Goal: Information Seeking & Learning: Learn about a topic

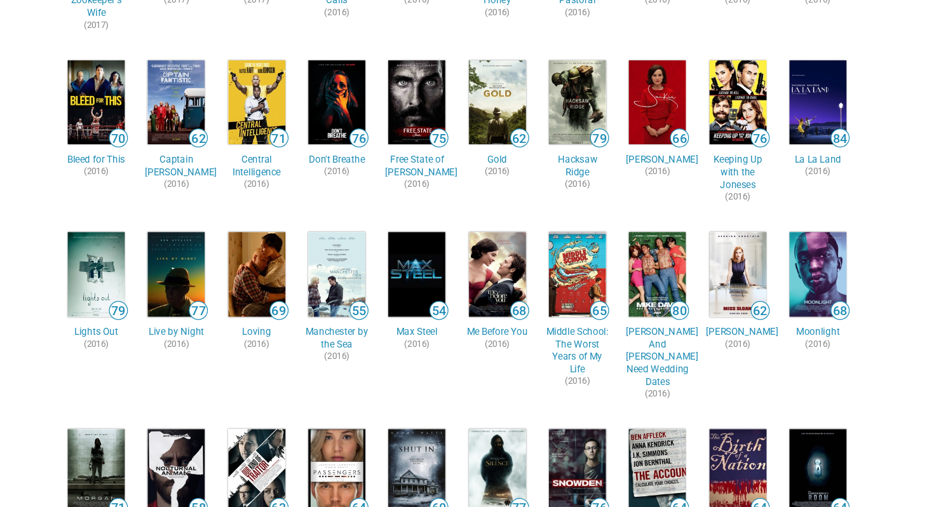
scroll to position [732, 0]
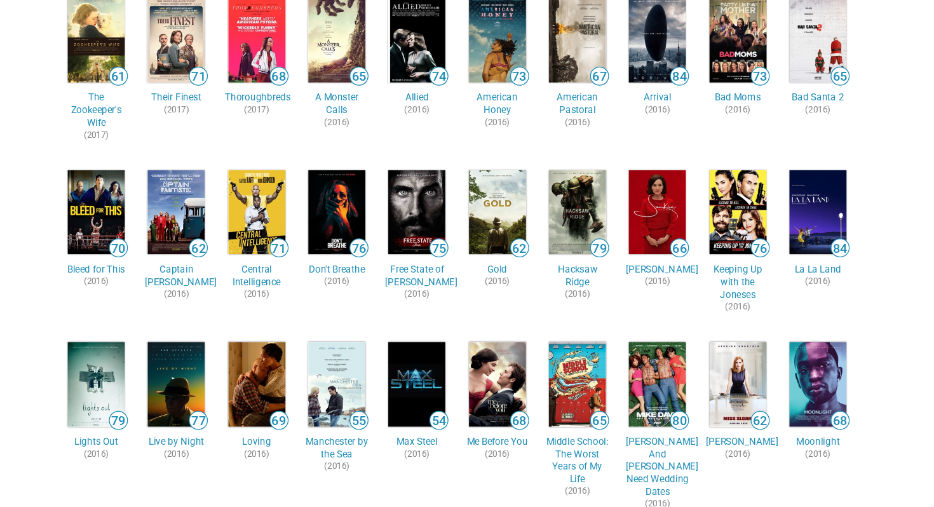
click at [373, 250] on img at bounding box center [371, 254] width 46 height 68
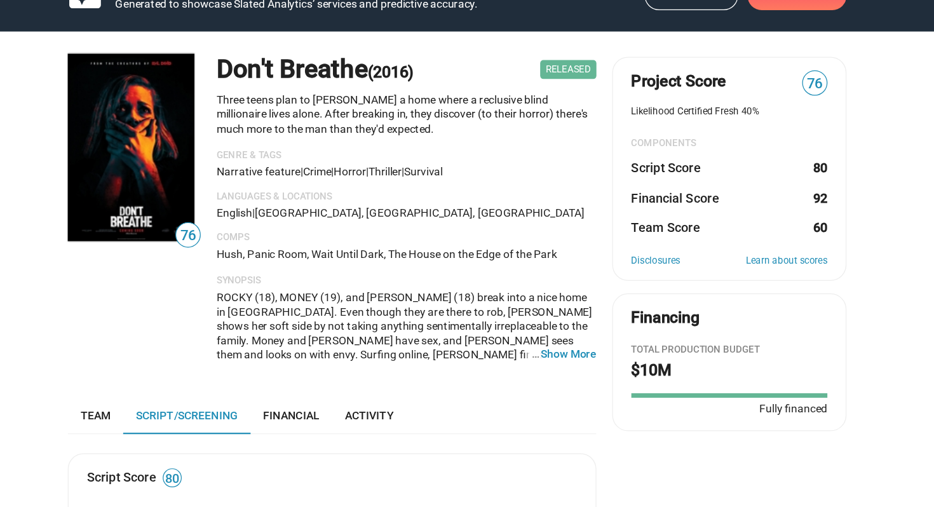
click at [746, 132] on span "76" at bounding box center [754, 135] width 19 height 17
click at [726, 276] on link "Learn about scores" at bounding box center [731, 278] width 65 height 10
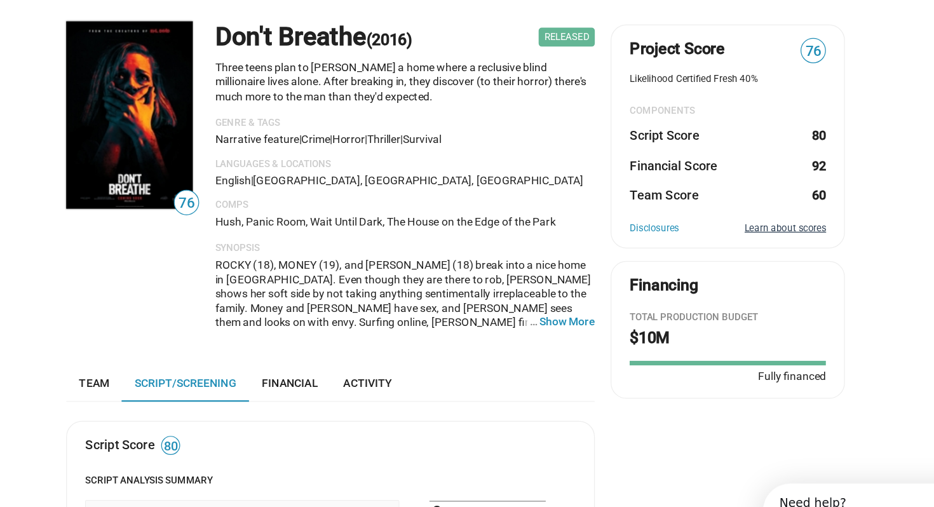
scroll to position [26, 0]
drag, startPoint x: 609, startPoint y: 175, endPoint x: 838, endPoint y: 175, distance: 228.8
click at [758, 179] on dd "80" at bounding box center [757, 176] width 12 height 13
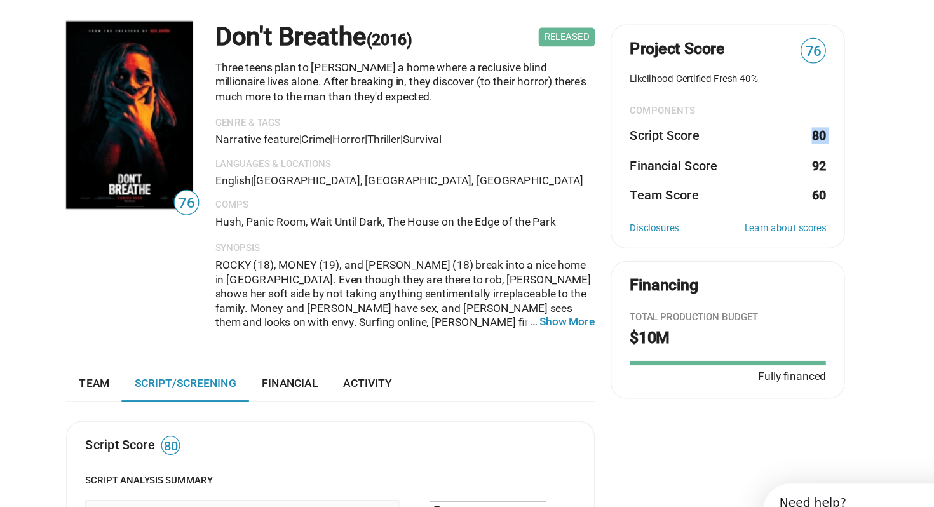
click at [758, 179] on dd "80" at bounding box center [757, 176] width 12 height 13
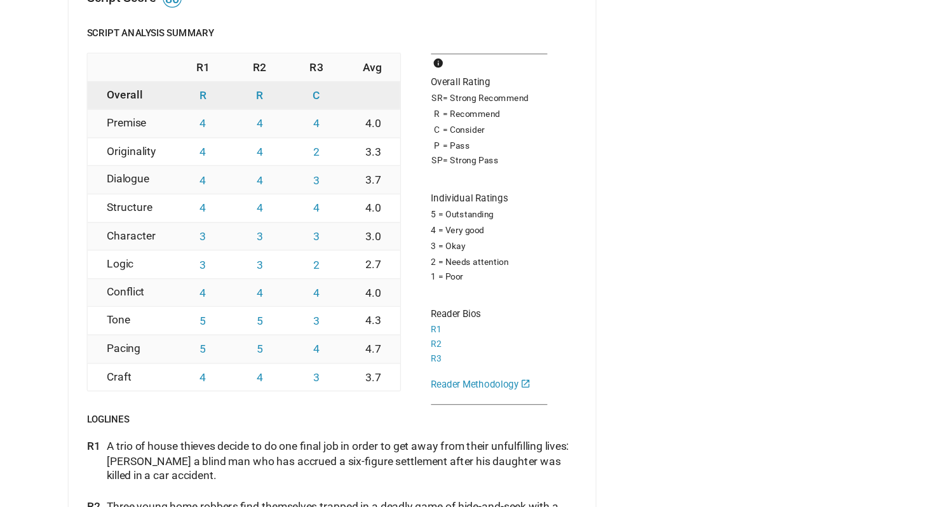
scroll to position [384, 0]
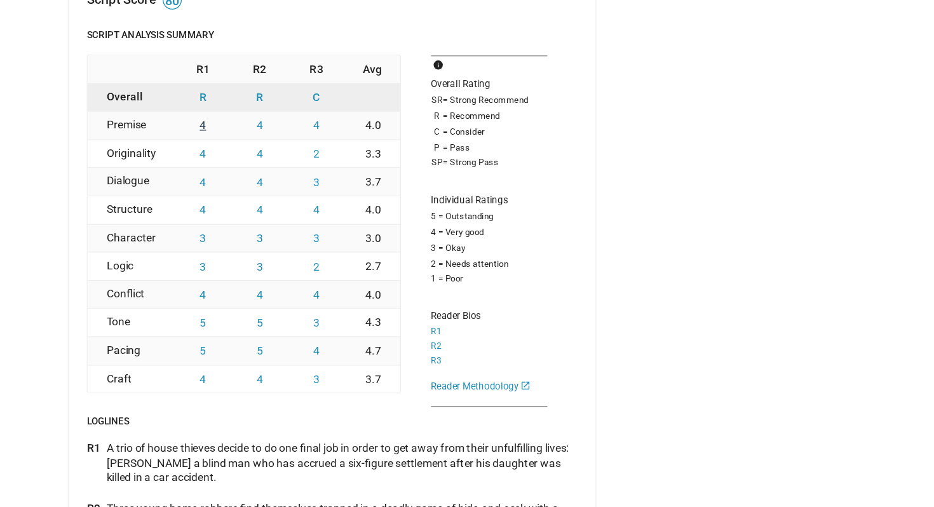
drag, startPoint x: 257, startPoint y: 170, endPoint x: 498, endPoint y: 168, distance: 240.9
click at [498, 168] on div "R1 R2 R3 Avg Overall R R C Premise 4 4 4 4.0 Originality 4 4 2 3.3 Dialogue 4 4…" at bounding box center [367, 257] width 394 height 290
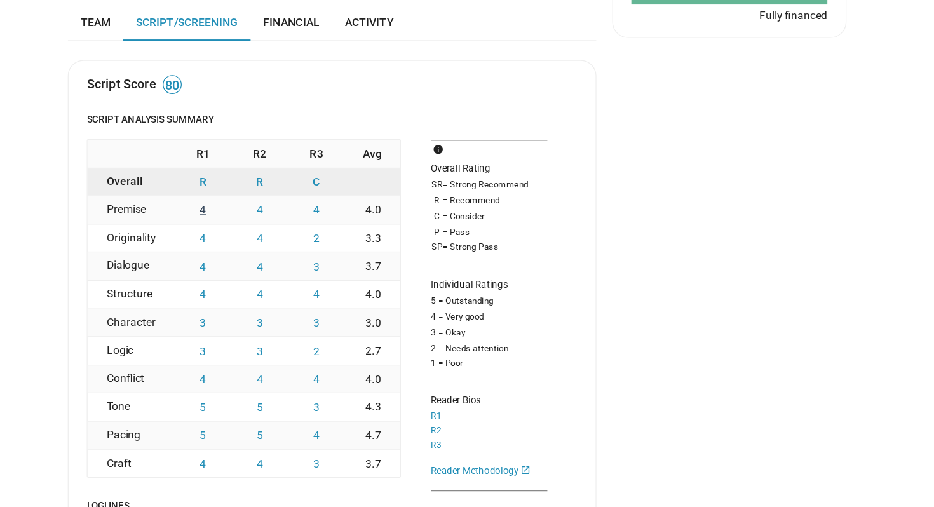
scroll to position [317, 0]
click at [482, 281] on div "Overall Rating SR = Strong Recommend R = Recommend C = Consider P = Pass SP = S…" at bounding box center [492, 291] width 93 height 186
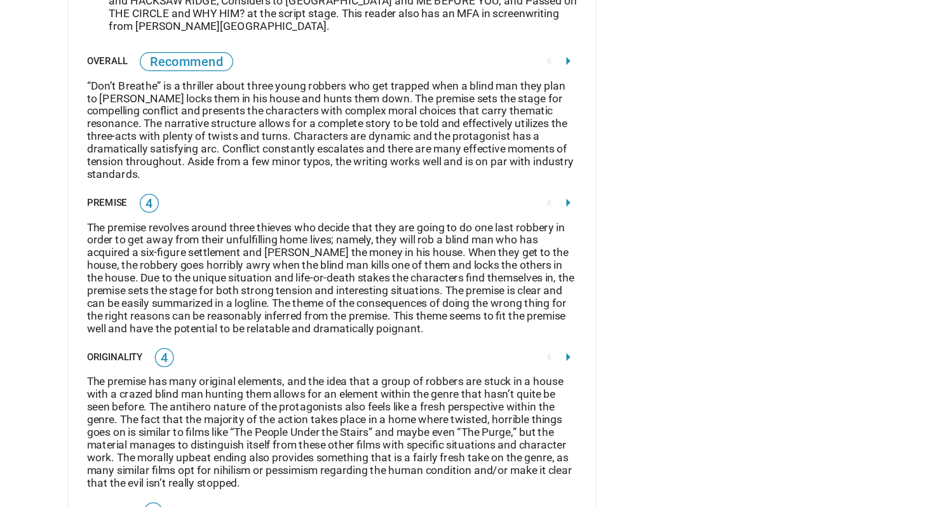
scroll to position [1730, 0]
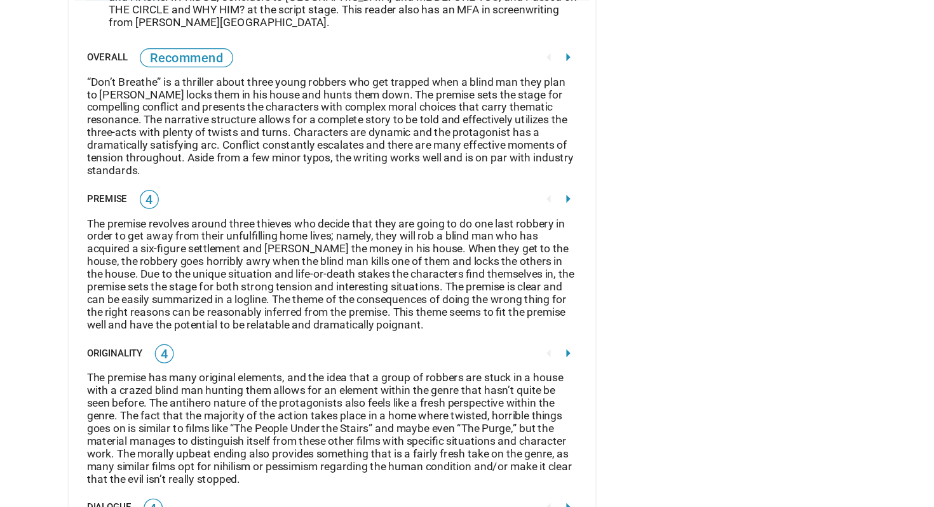
click at [350, 186] on div "“Don’t Breathe” is a thriller about three young robbers who get trapped when a …" at bounding box center [367, 168] width 394 height 81
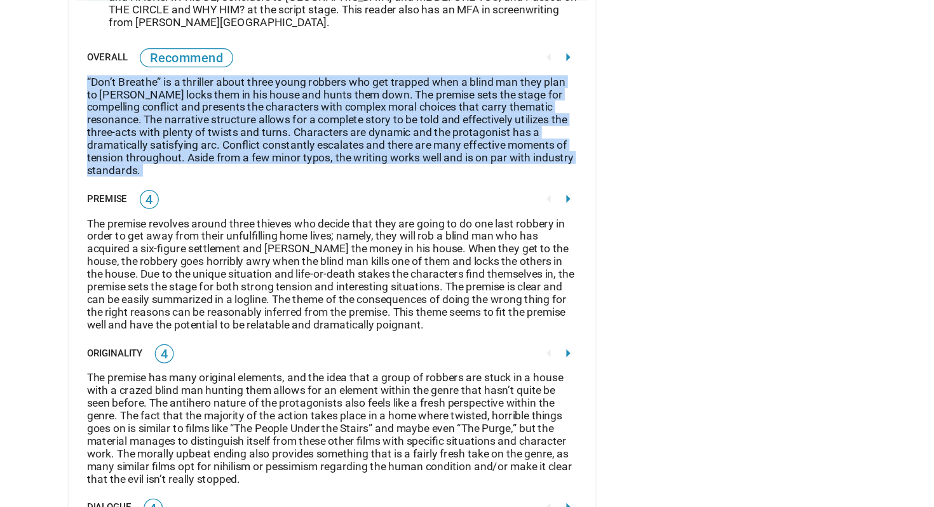
click at [350, 186] on div "“Don’t Breathe” is a thriller about three young robbers who get trapped when a …" at bounding box center [367, 168] width 394 height 81
click at [364, 177] on div "“Don’t Breathe” is a thriller about three young robbers who get trapped when a …" at bounding box center [367, 168] width 394 height 81
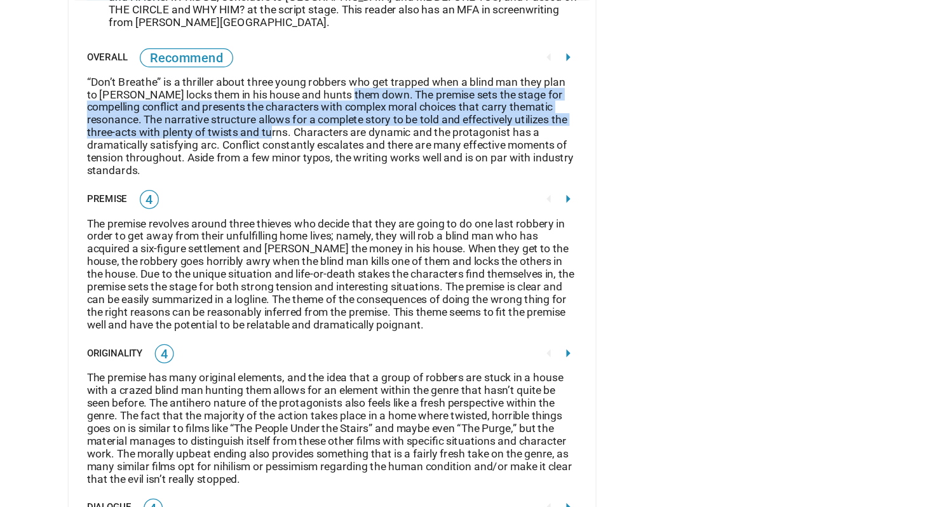
drag, startPoint x: 379, startPoint y: 172, endPoint x: 317, endPoint y: 204, distance: 69.4
click at [317, 204] on div "“Don’t Breathe” is a thriller about three young robbers who get trapped when a …" at bounding box center [367, 168] width 394 height 81
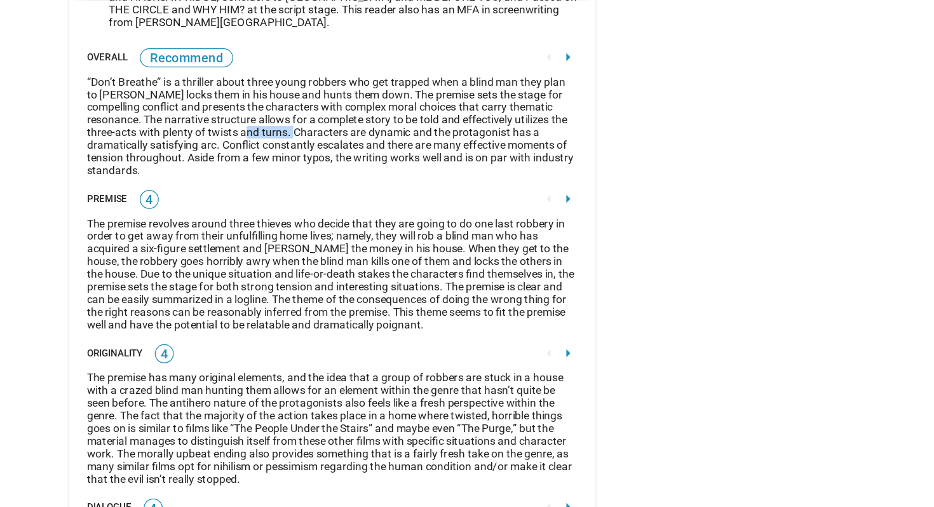
click at [317, 204] on div "“Don’t Breathe” is a thriller about three young robbers who get trapped when a …" at bounding box center [367, 168] width 394 height 81
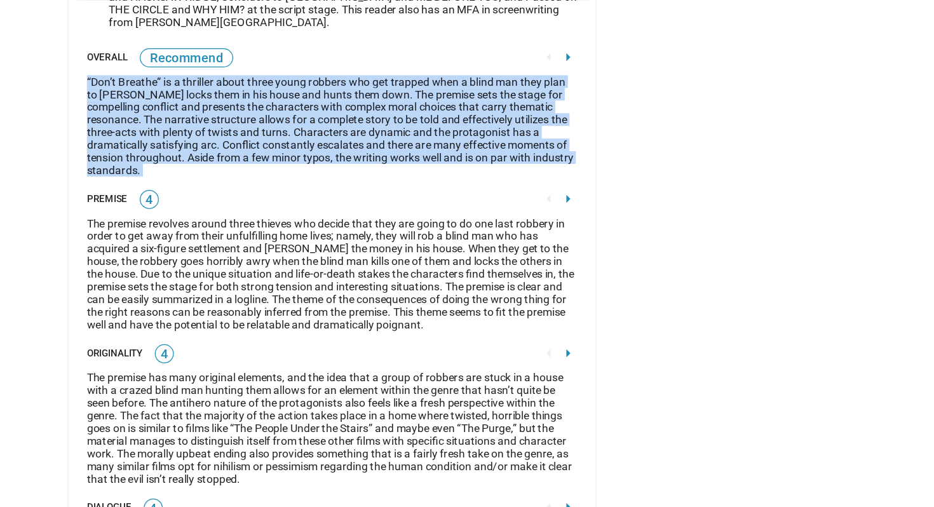
click at [317, 204] on div "“Don’t Breathe” is a thriller about three young robbers who get trapped when a …" at bounding box center [367, 168] width 394 height 81
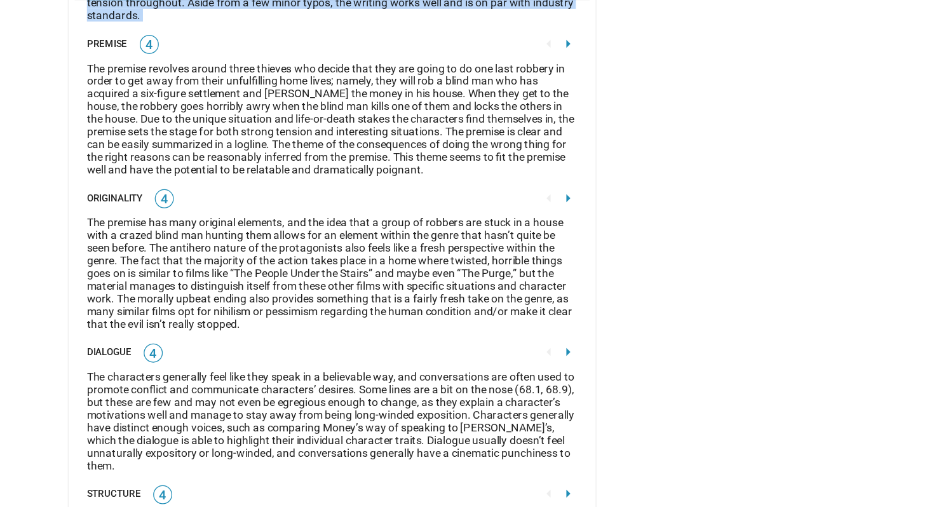
scroll to position [1706, 0]
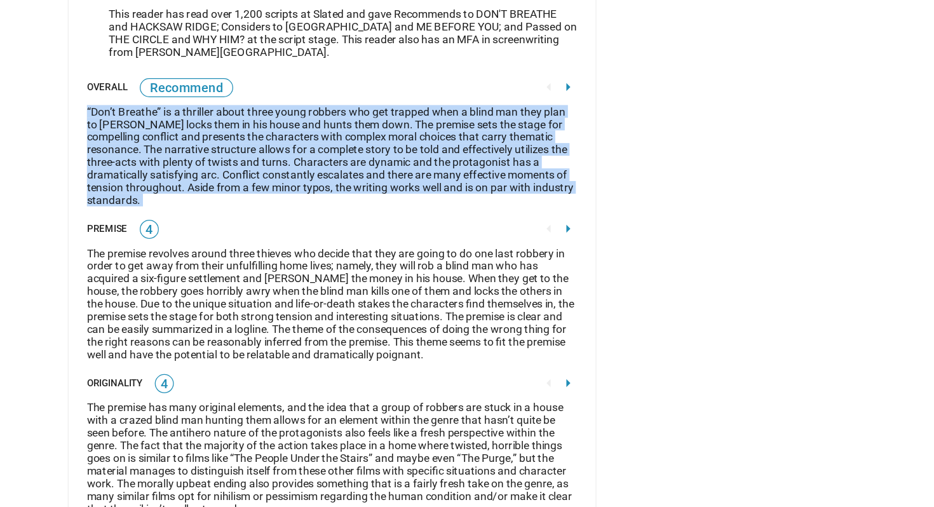
click at [317, 204] on div "“Don’t Breathe” is a thriller about three young robbers who get trapped when a …" at bounding box center [367, 193] width 394 height 81
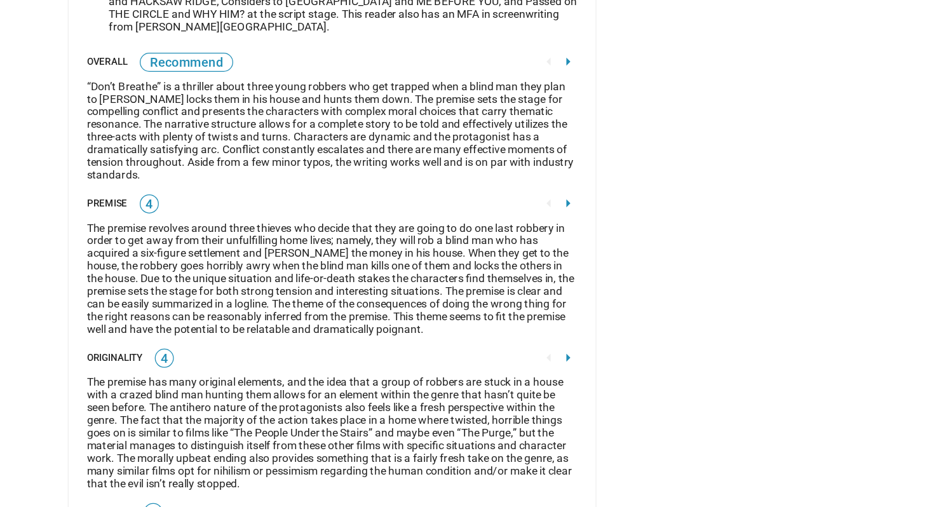
scroll to position [1729, 0]
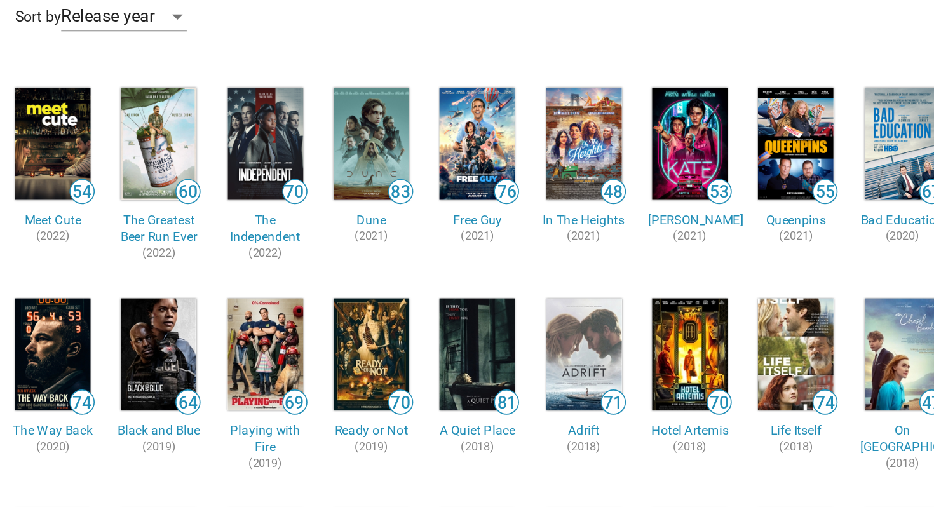
click at [377, 198] on img at bounding box center [371, 198] width 46 height 68
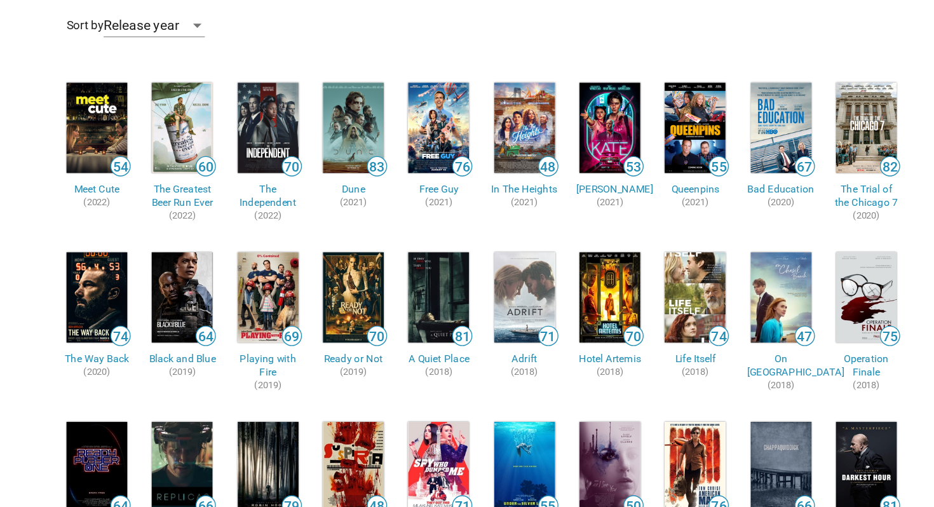
click at [228, 169] on img at bounding box center [242, 171] width 46 height 68
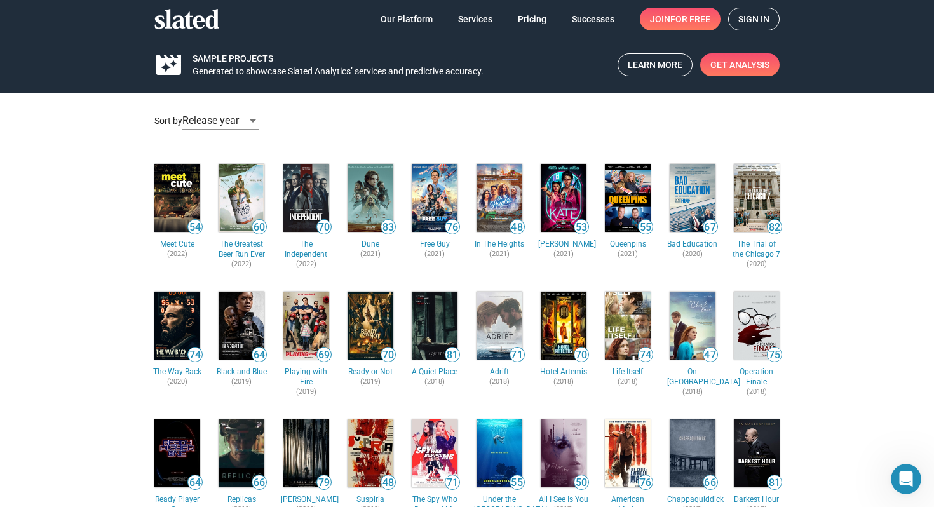
click at [378, 187] on img at bounding box center [371, 198] width 46 height 68
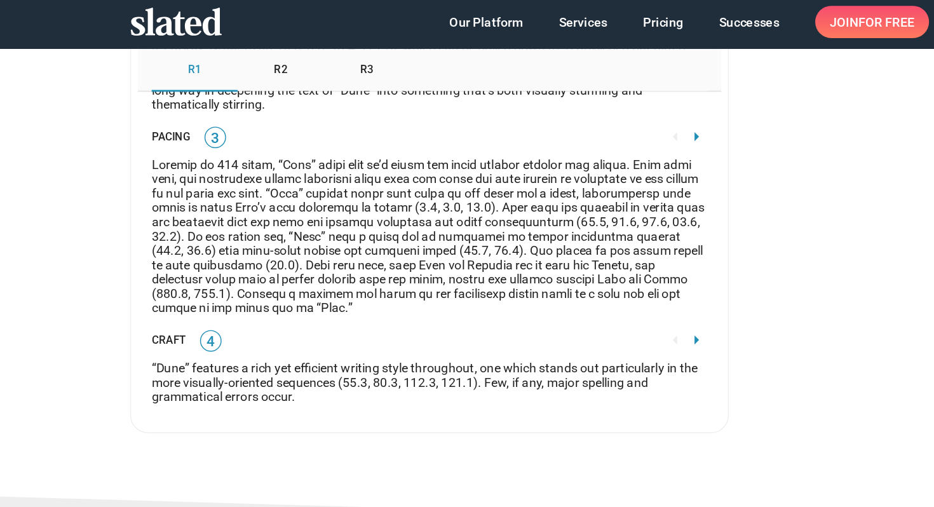
scroll to position [2494, 0]
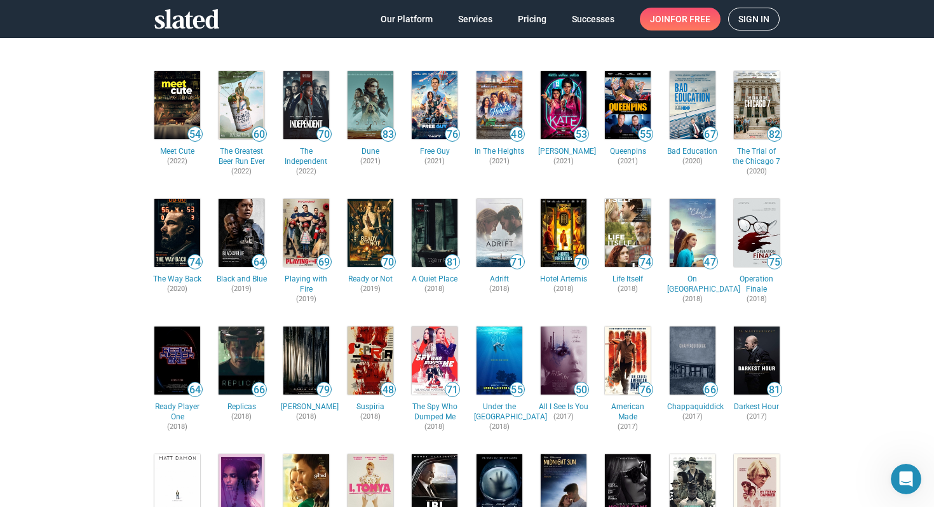
scroll to position [149, 0]
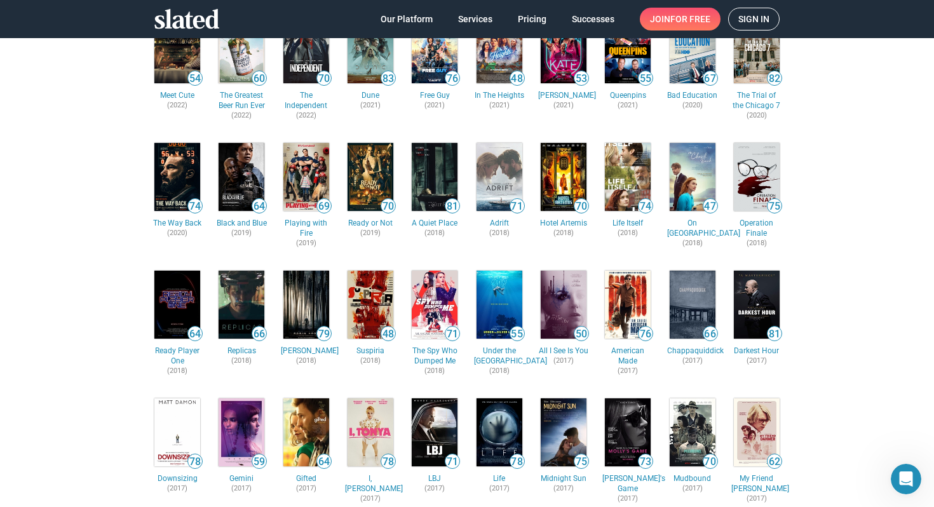
click at [697, 175] on img at bounding box center [693, 177] width 46 height 68
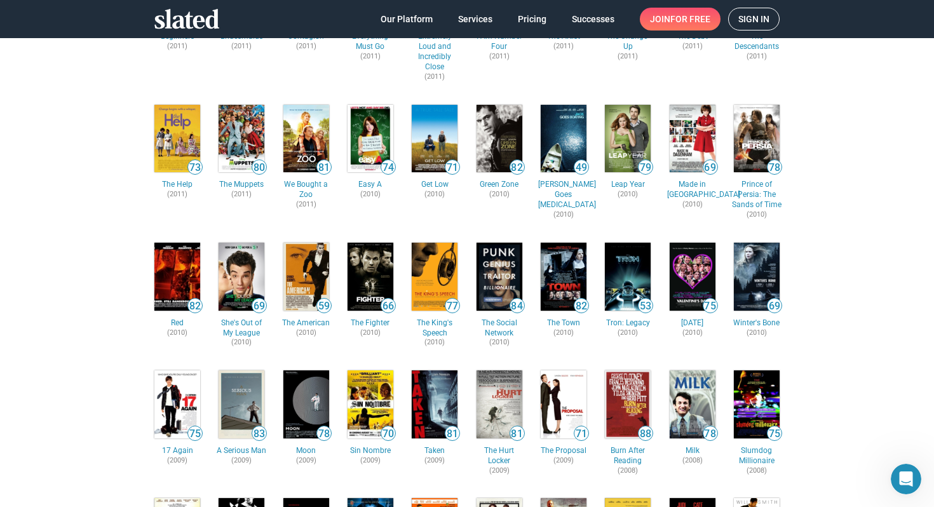
scroll to position [2278, 0]
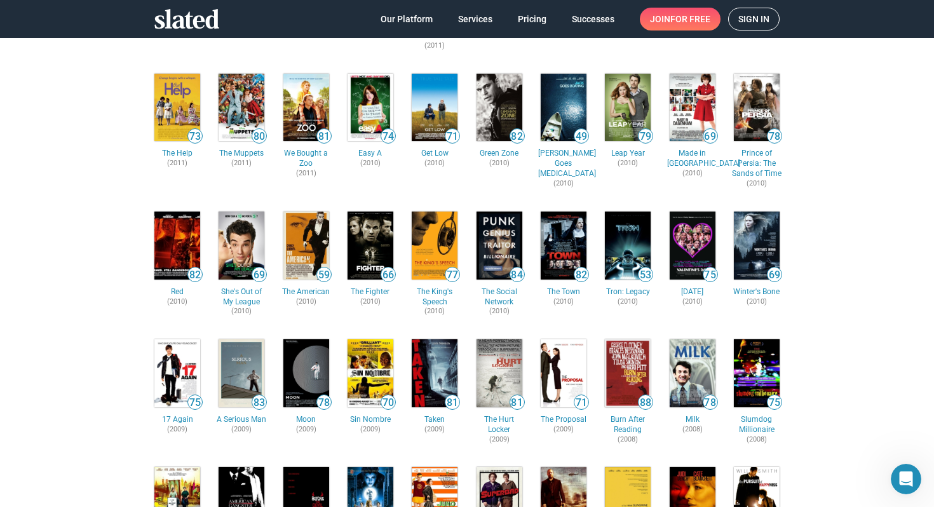
click at [564, 221] on img at bounding box center [564, 246] width 46 height 68
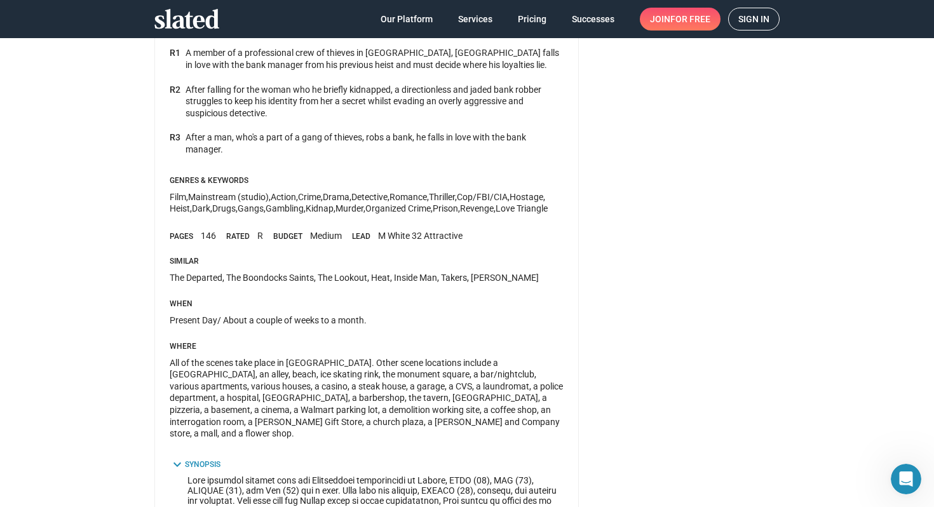
scroll to position [183, 0]
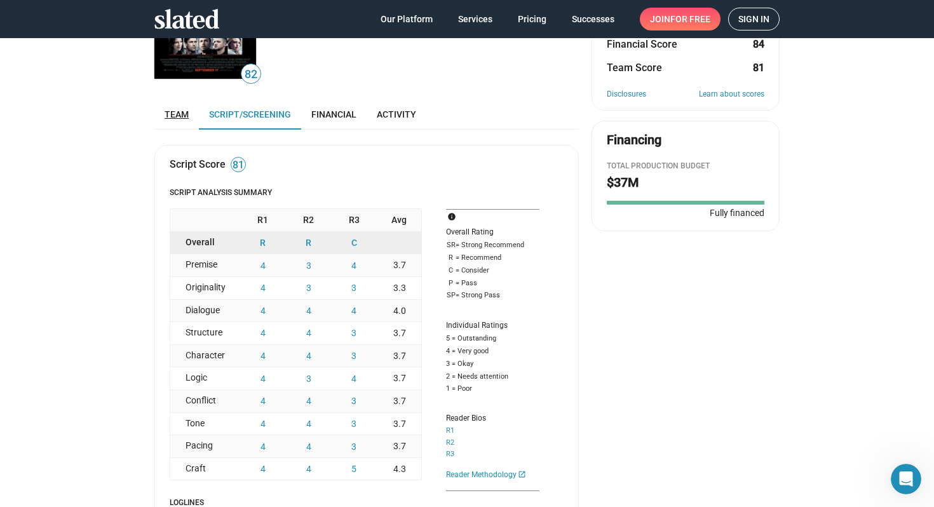
click at [158, 114] on link "Team" at bounding box center [176, 114] width 44 height 31
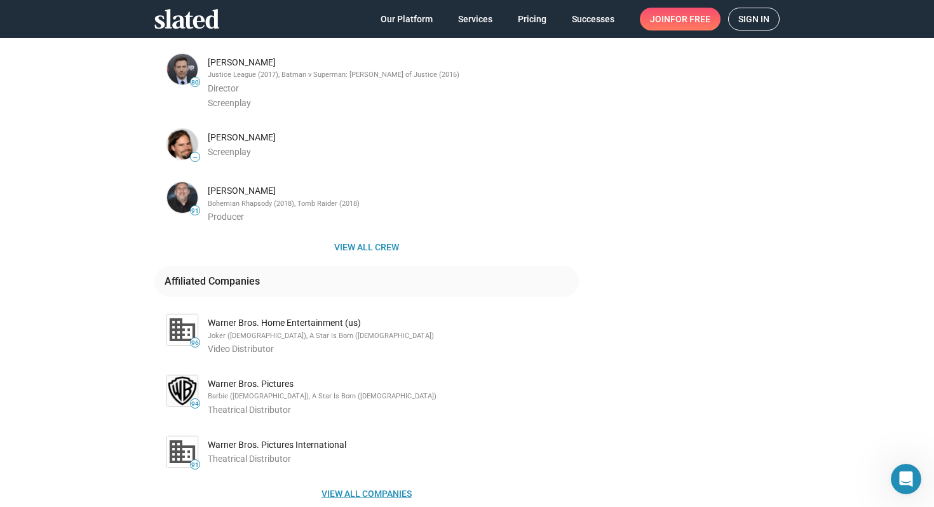
scroll to position [559, 0]
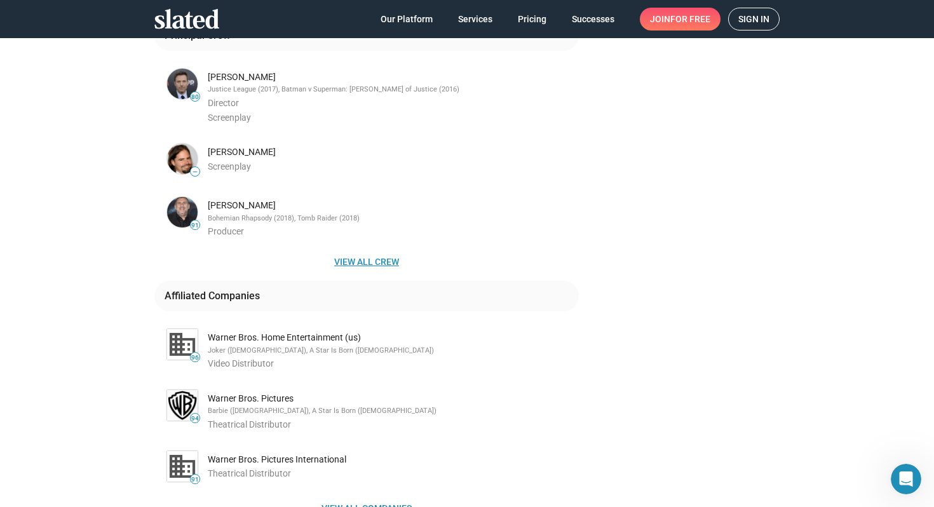
click at [379, 263] on span "View all crew" at bounding box center [367, 261] width 404 height 23
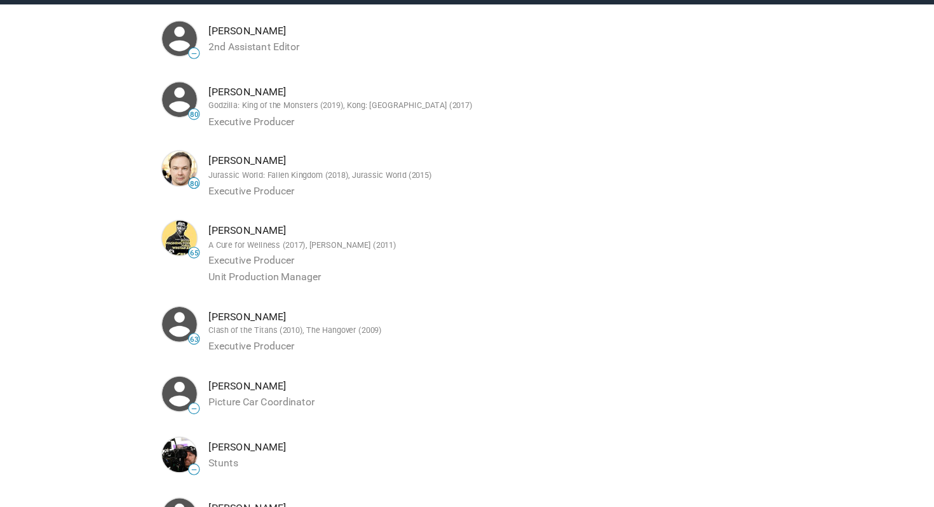
scroll to position [968, 0]
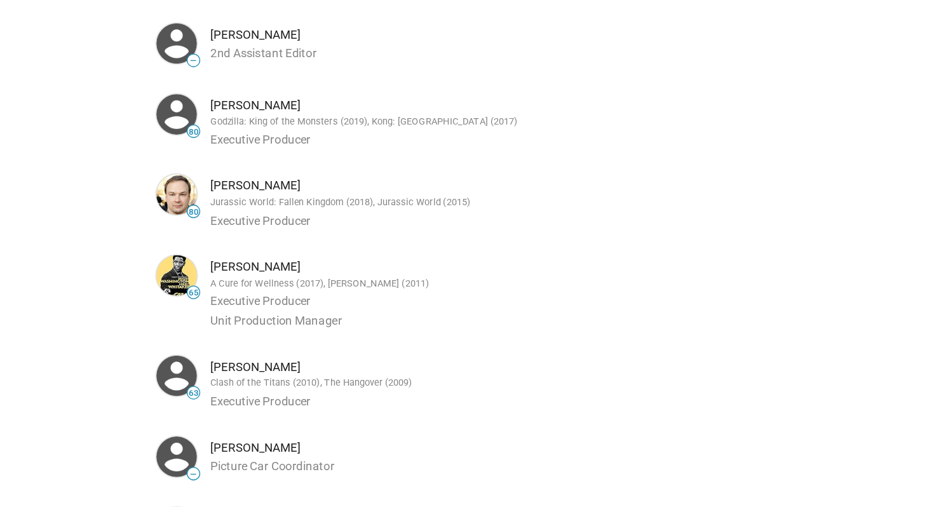
click at [200, 277] on span "65" at bounding box center [183, 276] width 36 height 36
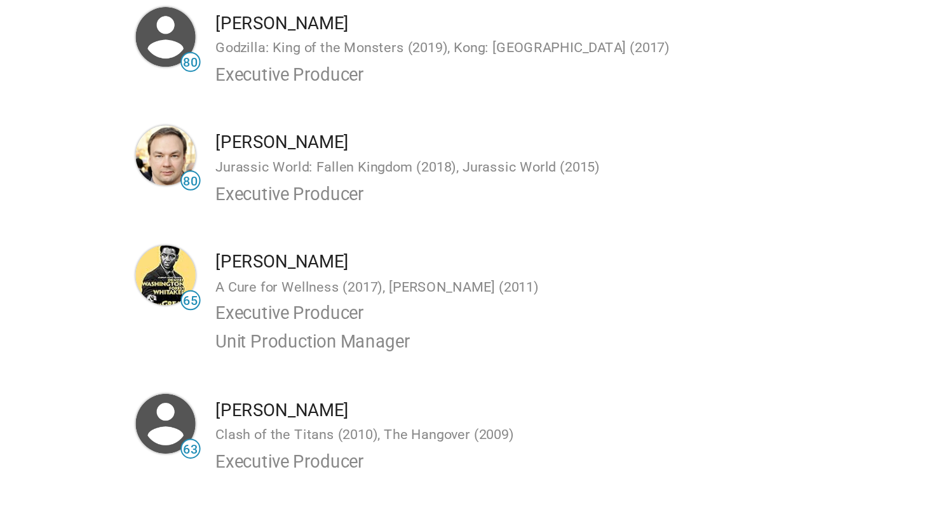
scroll to position [989, 0]
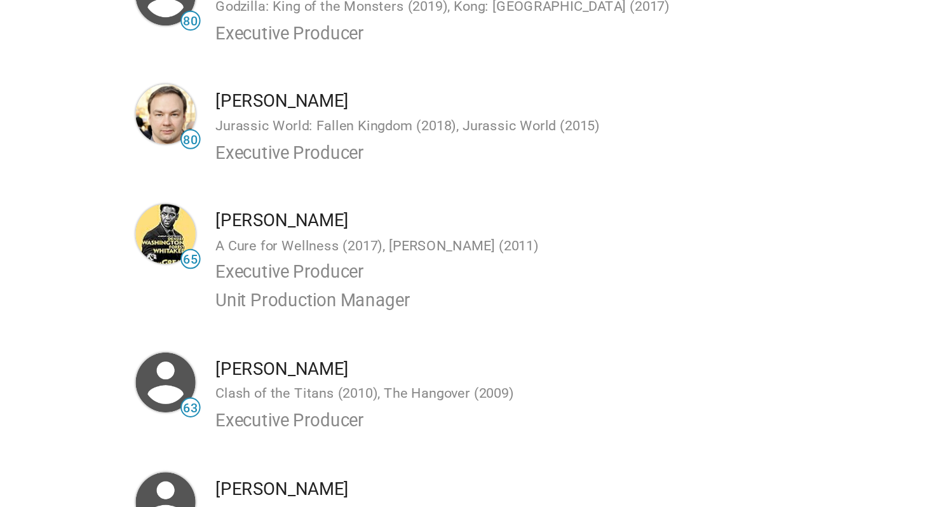
drag, startPoint x: 208, startPoint y: 245, endPoint x: 296, endPoint y: 245, distance: 87.1
click at [297, 245] on div "[PERSON_NAME]" at bounding box center [392, 248] width 369 height 12
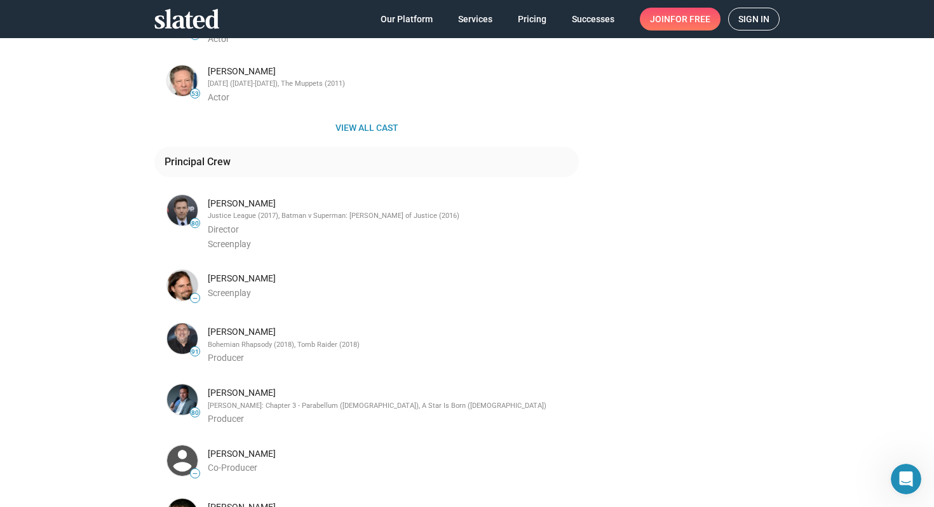
scroll to position [0, 0]
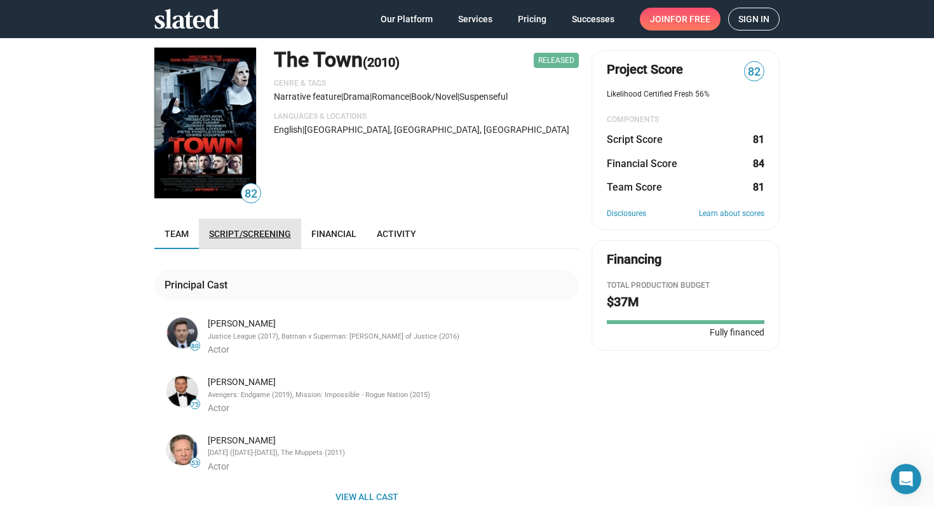
click at [267, 226] on link "Script/Screening" at bounding box center [250, 234] width 102 height 31
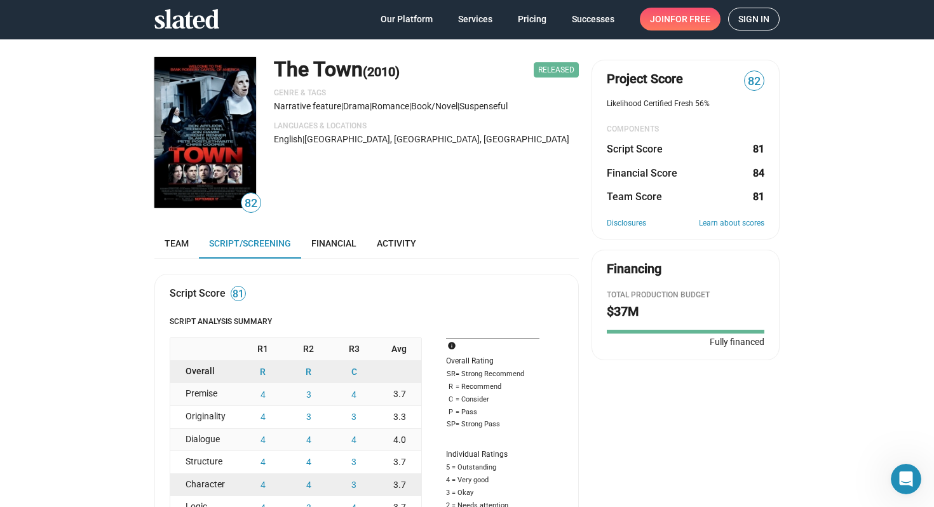
scroll to position [15, 0]
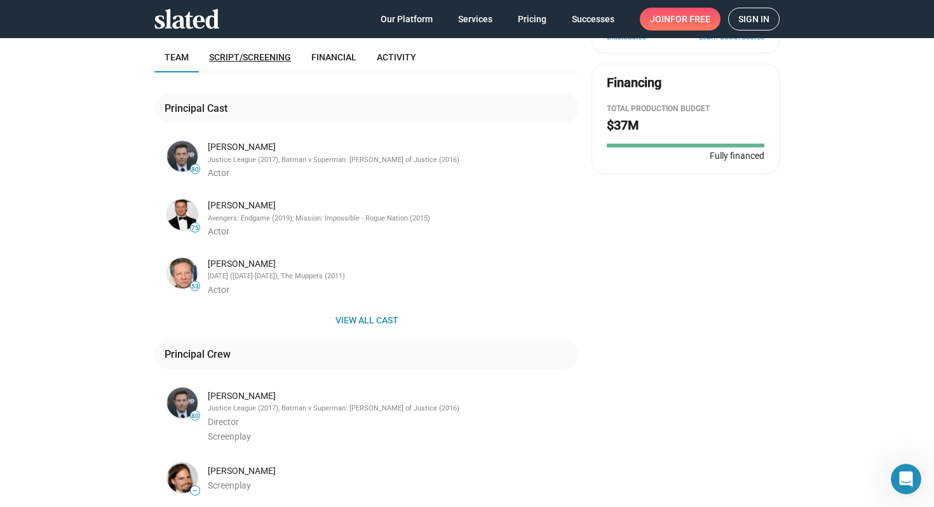
scroll to position [245, 0]
